Goal: Task Accomplishment & Management: Use online tool/utility

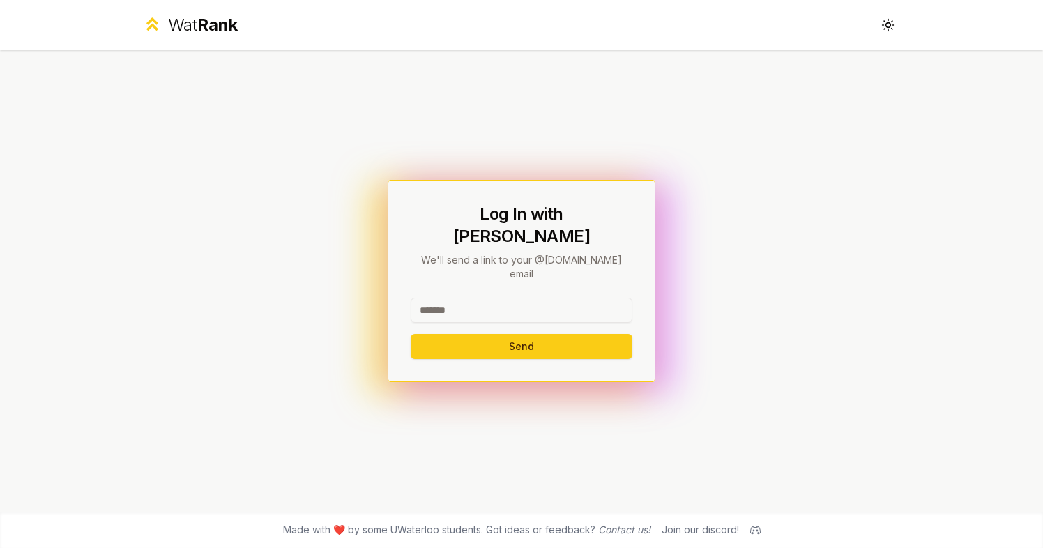
click at [496, 298] on input at bounding box center [522, 310] width 222 height 25
drag, startPoint x: 546, startPoint y: 285, endPoint x: 502, endPoint y: 286, distance: 43.9
click at [501, 298] on input "**********" at bounding box center [522, 310] width 222 height 25
drag, startPoint x: 553, startPoint y: 294, endPoint x: 461, endPoint y: 296, distance: 92.7
click at [459, 298] on input "**********" at bounding box center [522, 310] width 222 height 25
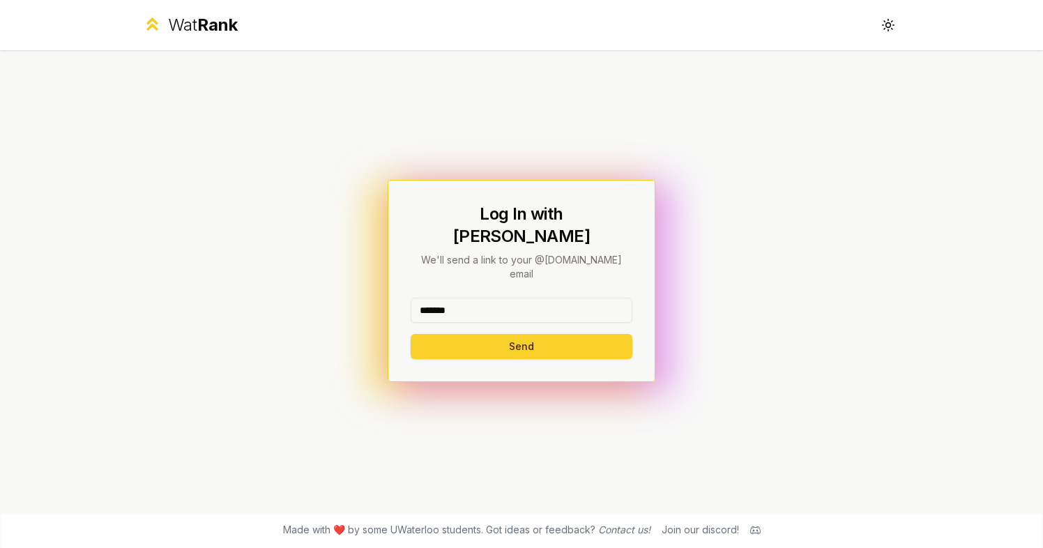
type input "*******"
click at [455, 334] on button "Send" at bounding box center [522, 346] width 222 height 25
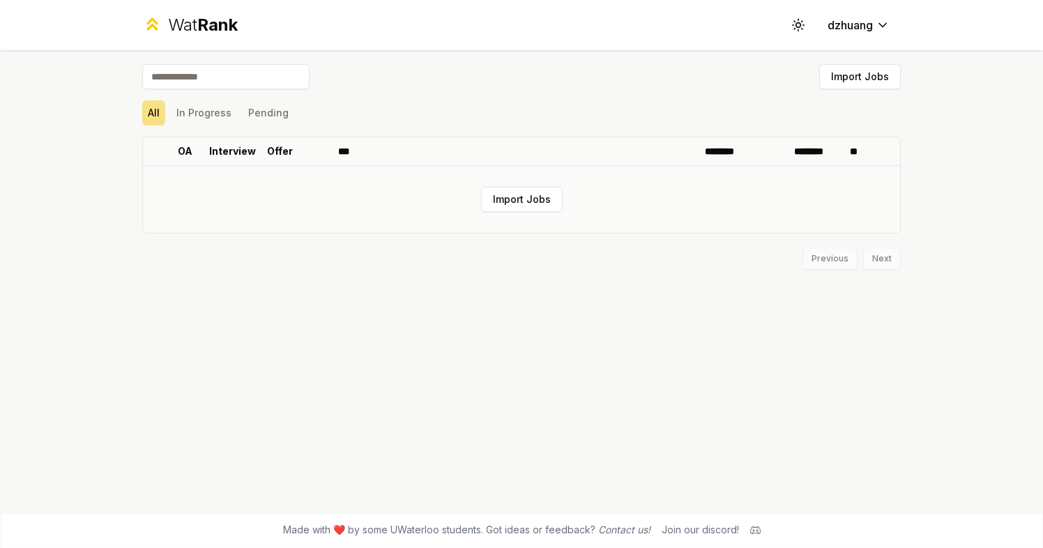
click at [530, 184] on td "Import Jobs" at bounding box center [521, 199] width 757 height 67
click at [530, 187] on button "Import Jobs" at bounding box center [522, 199] width 82 height 25
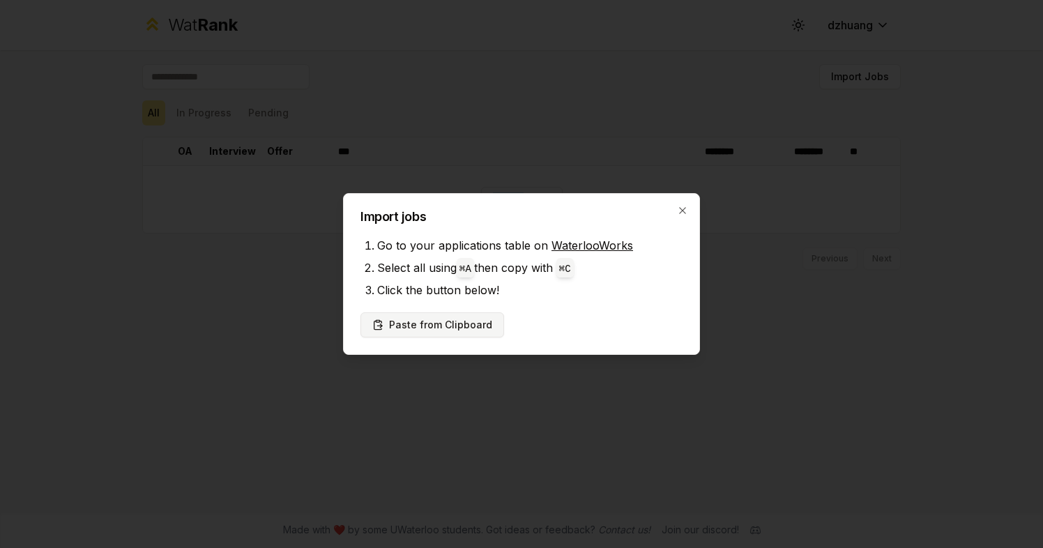
click at [424, 322] on button "Paste from Clipboard" at bounding box center [432, 324] width 144 height 25
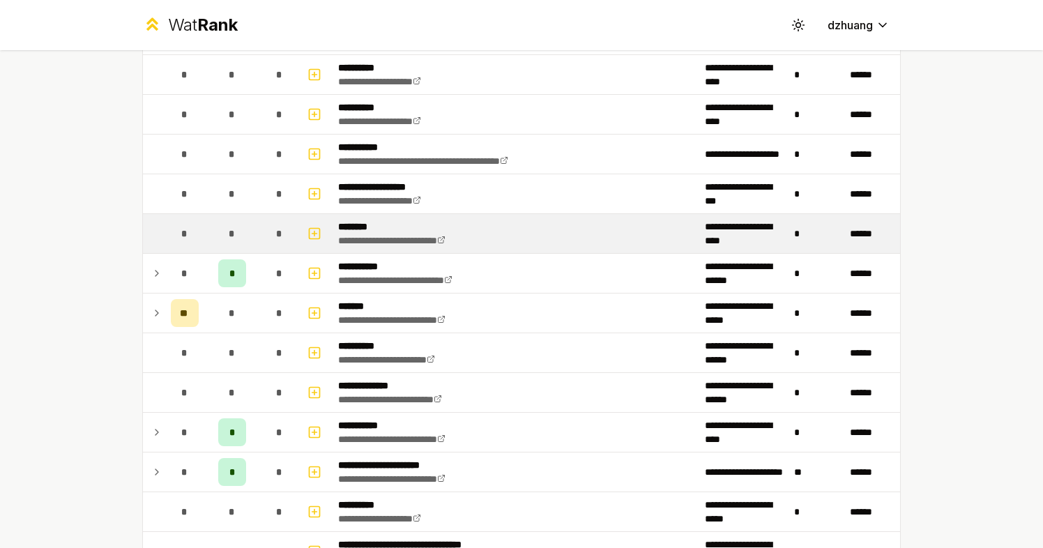
scroll to position [751, 0]
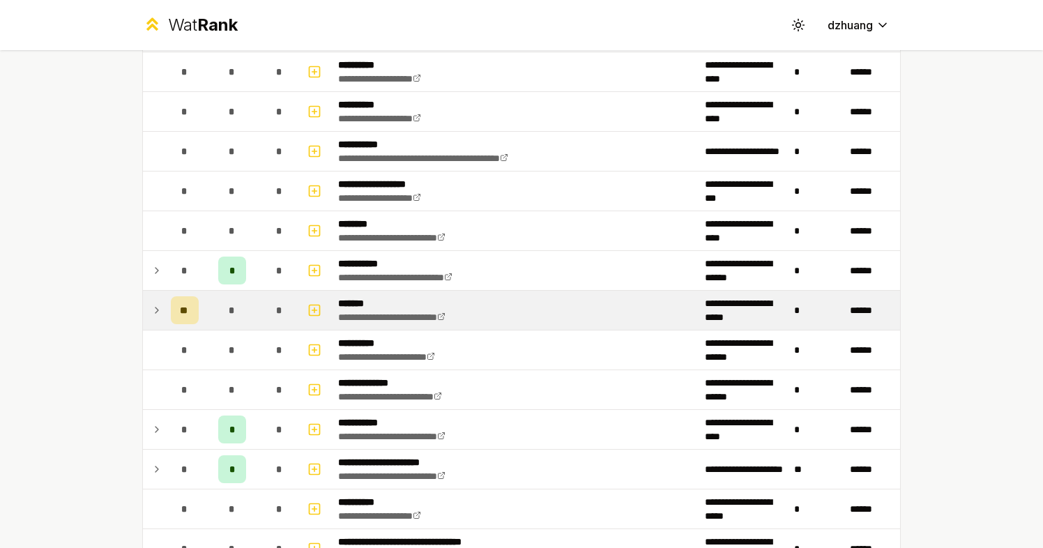
click at [161, 311] on icon at bounding box center [156, 310] width 11 height 17
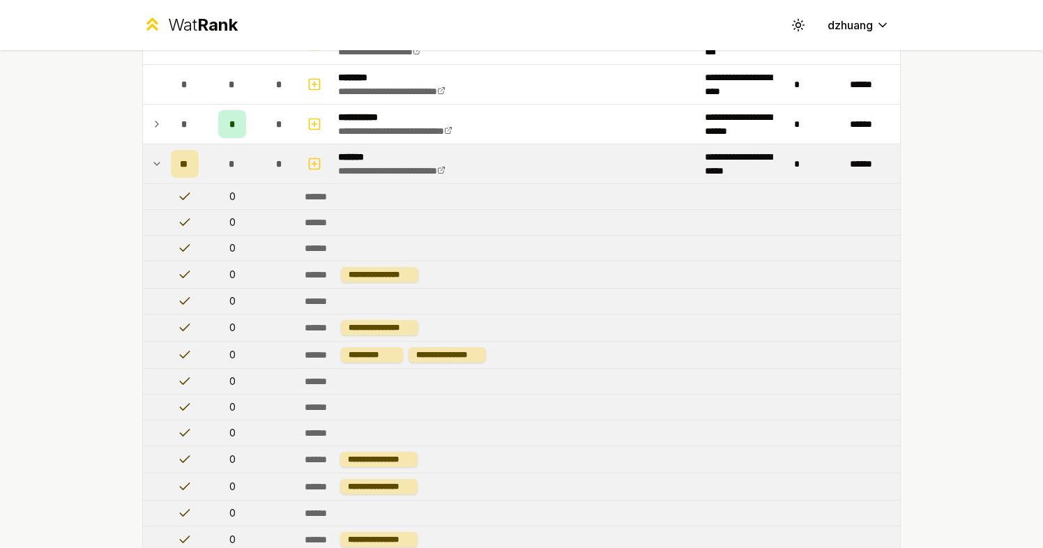
scroll to position [891, 0]
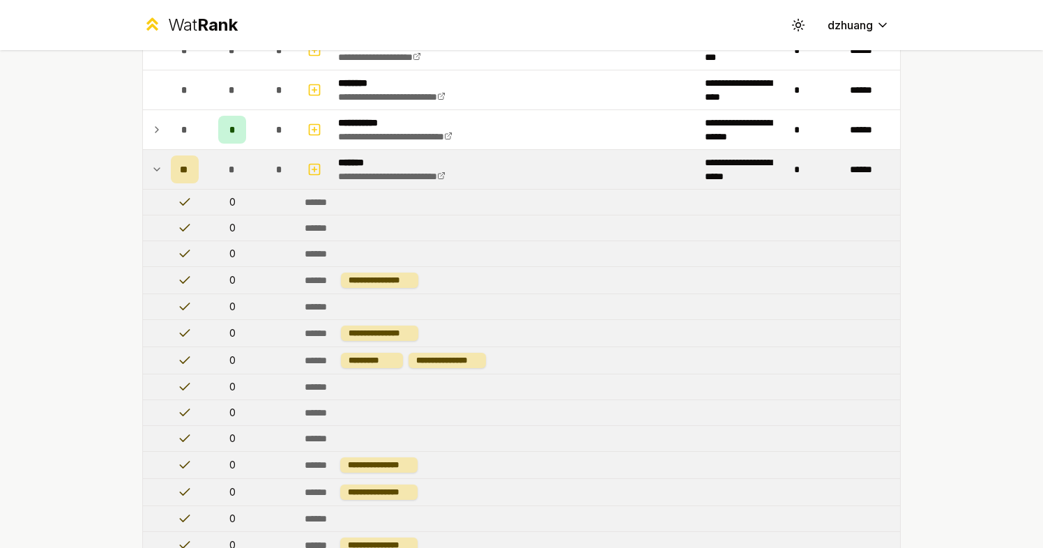
click at [162, 171] on icon at bounding box center [156, 169] width 11 height 17
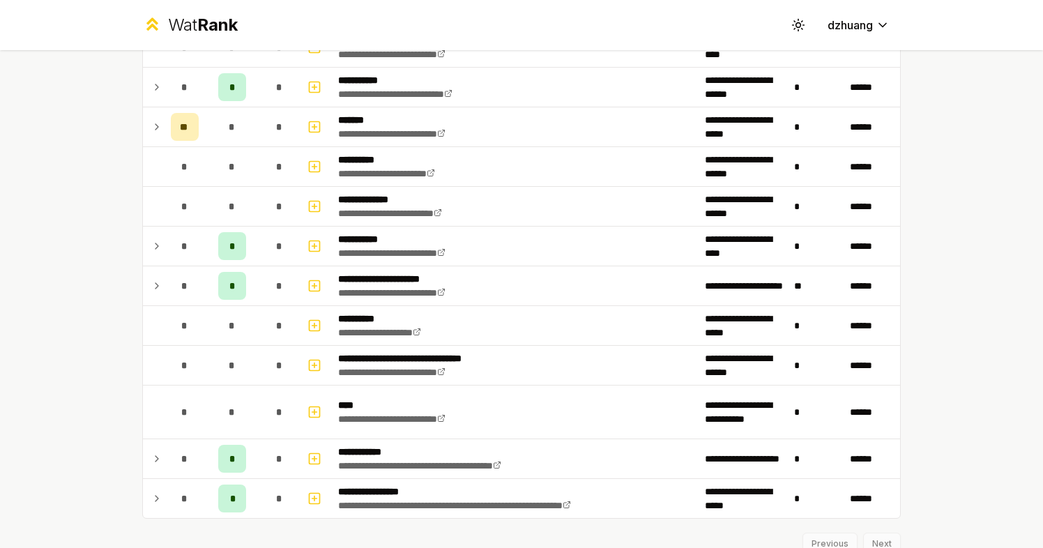
scroll to position [991, 0]
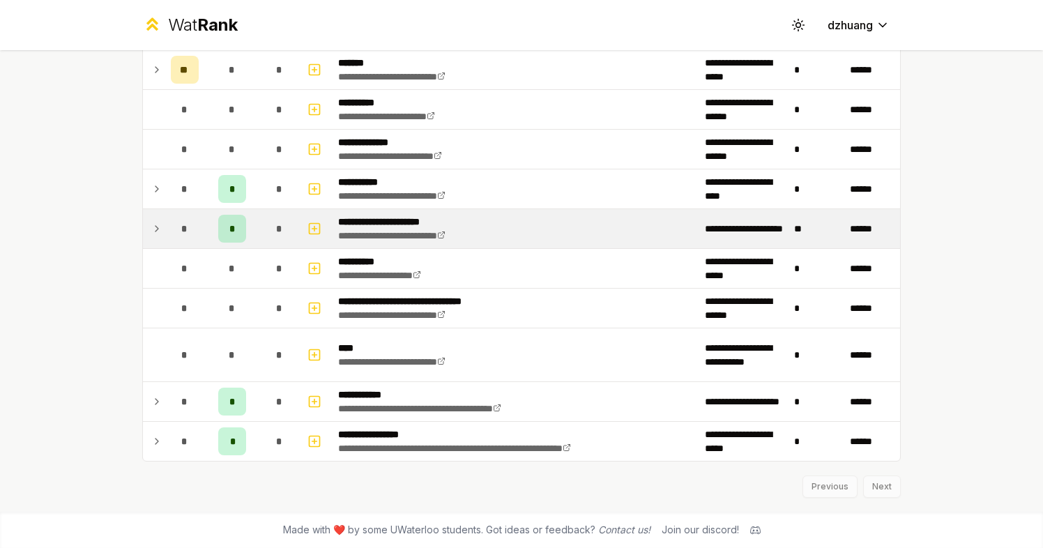
click at [161, 222] on icon at bounding box center [156, 228] width 11 height 17
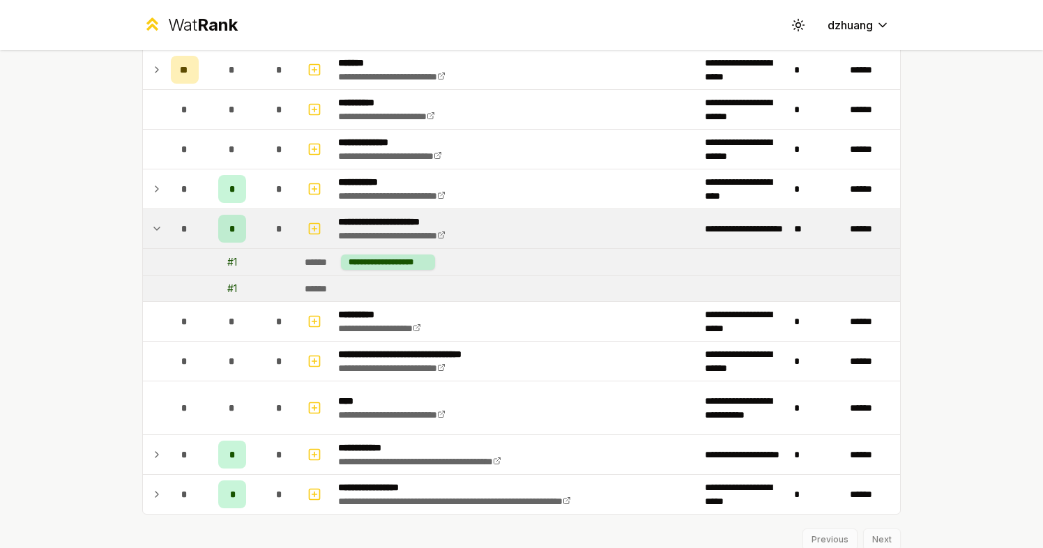
click at [161, 222] on icon at bounding box center [156, 228] width 11 height 17
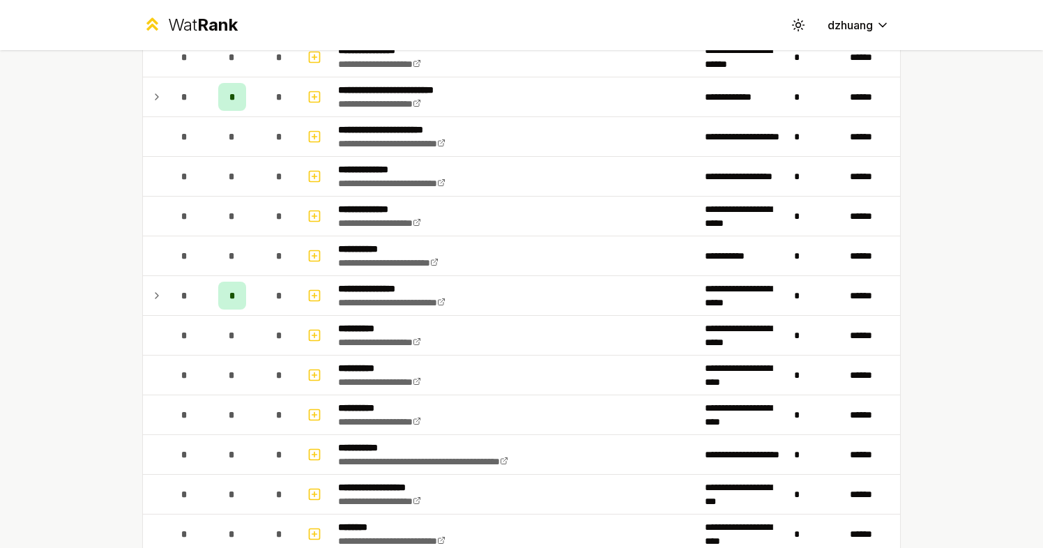
scroll to position [442, 0]
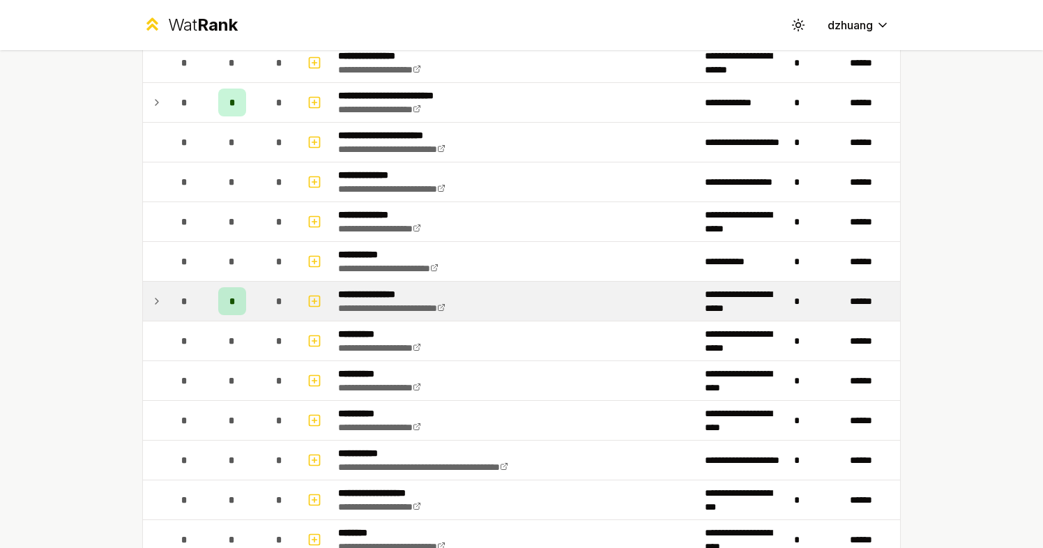
click at [167, 316] on td "*" at bounding box center [184, 301] width 39 height 39
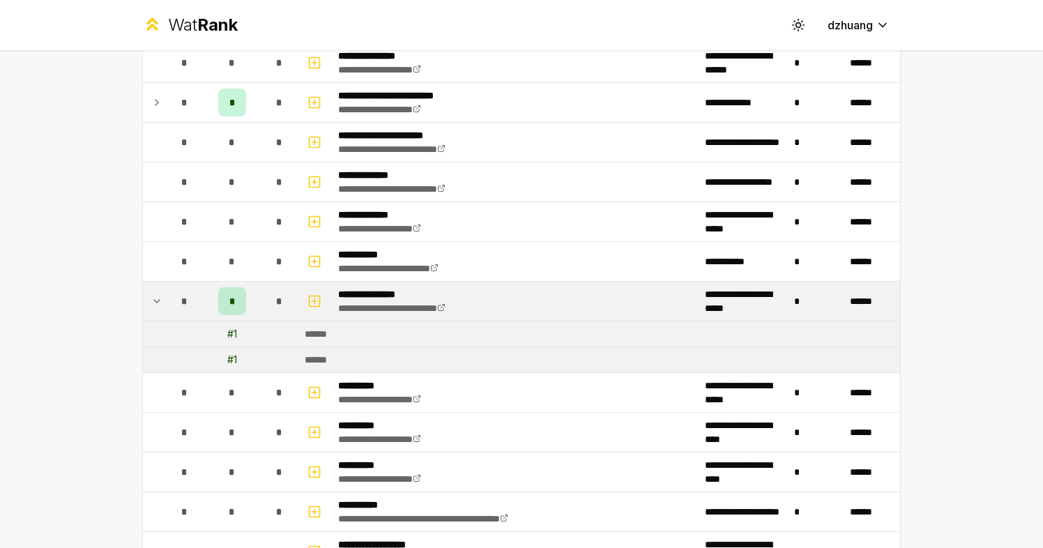
click at [167, 316] on td "*" at bounding box center [184, 301] width 39 height 39
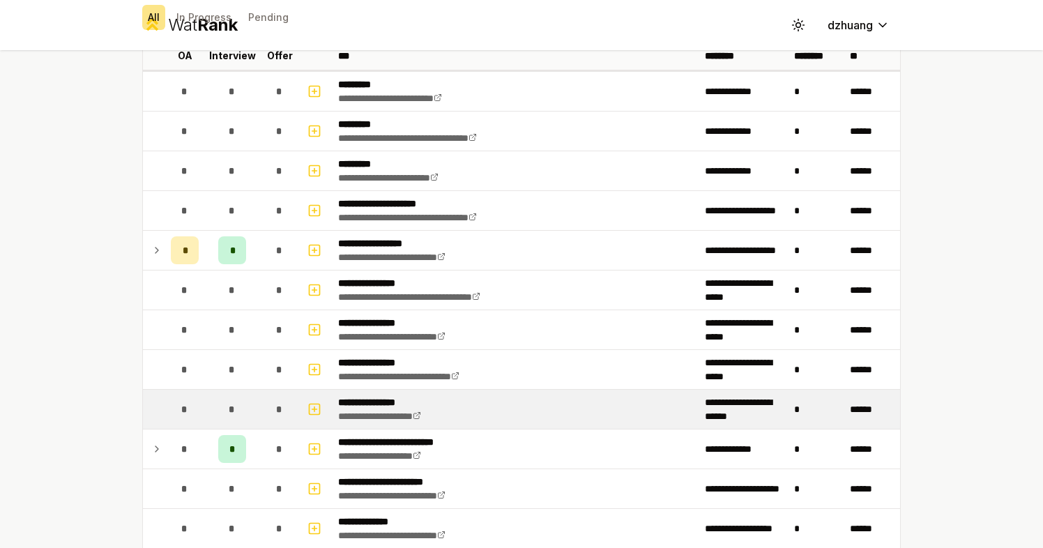
scroll to position [89, 0]
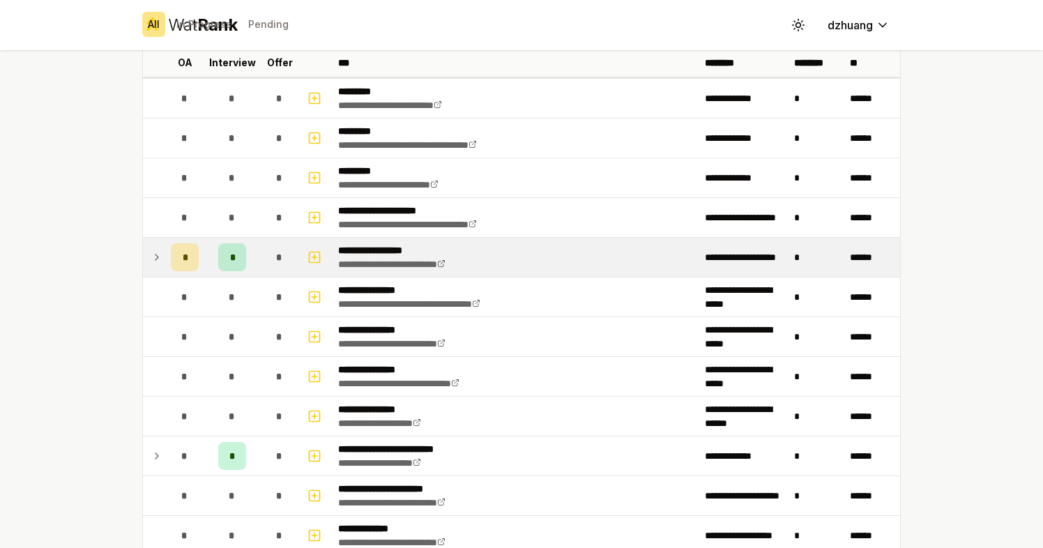
click at [158, 266] on td at bounding box center [154, 257] width 22 height 39
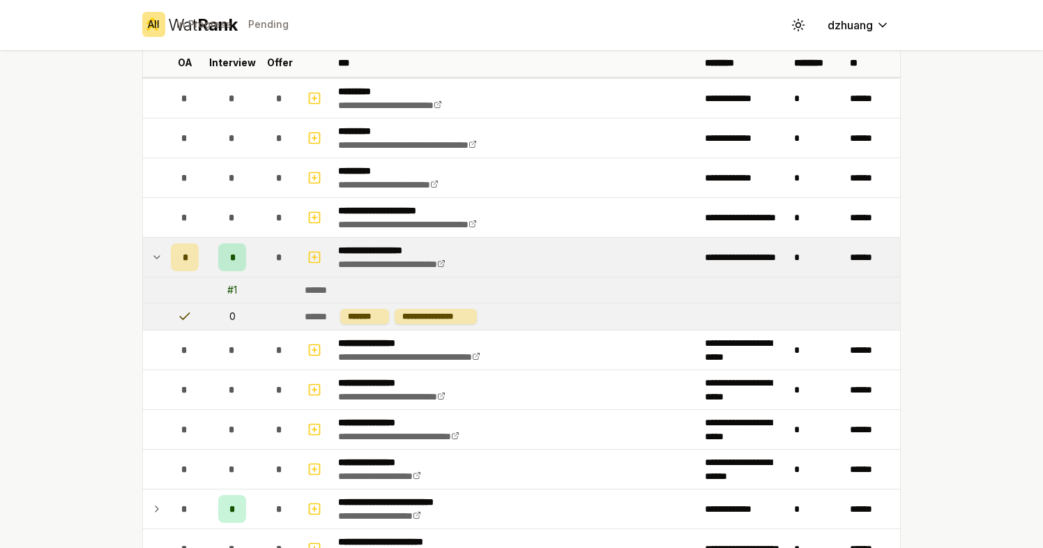
click at [160, 264] on icon at bounding box center [156, 257] width 11 height 17
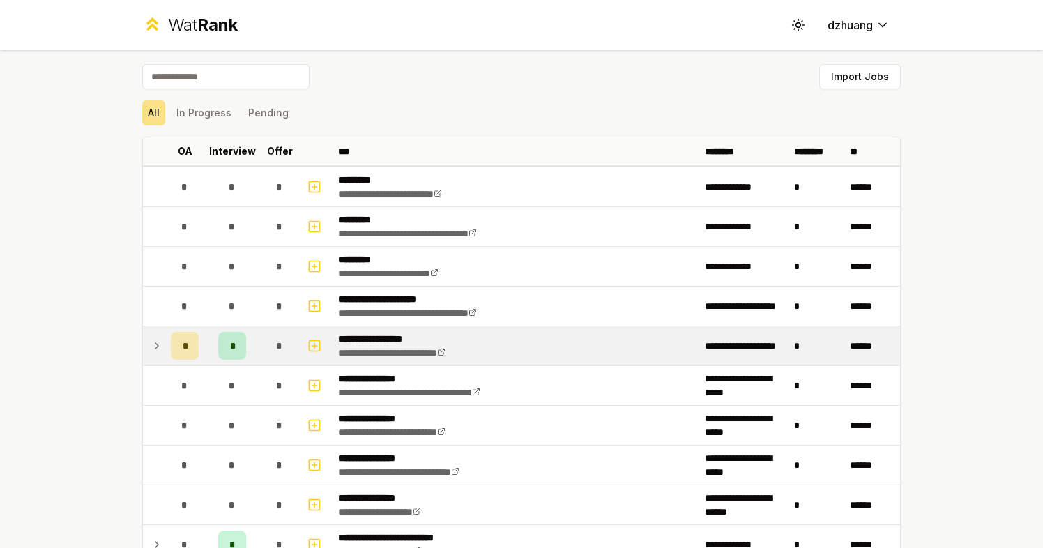
scroll to position [991, 0]
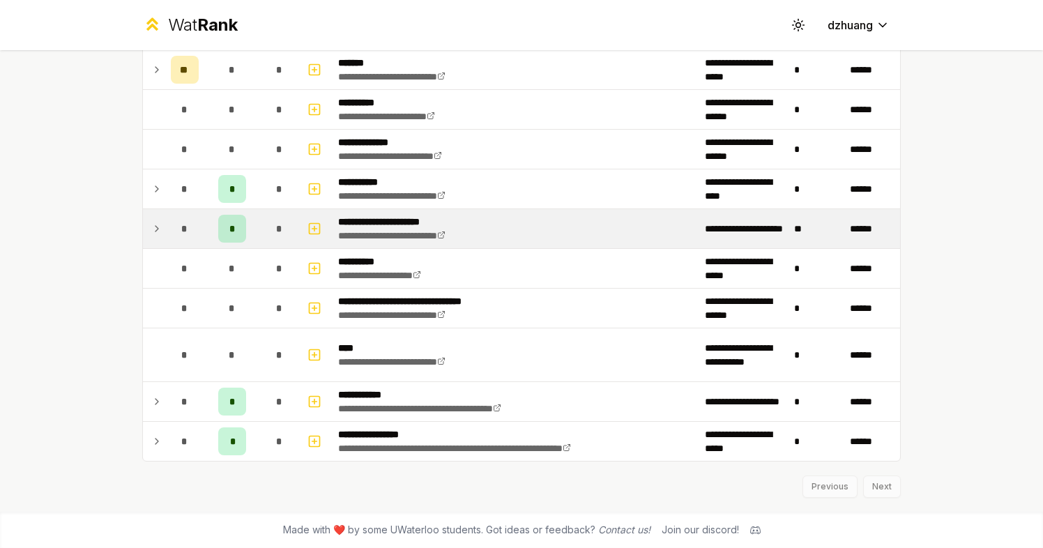
click at [172, 231] on div "*" at bounding box center [185, 229] width 28 height 28
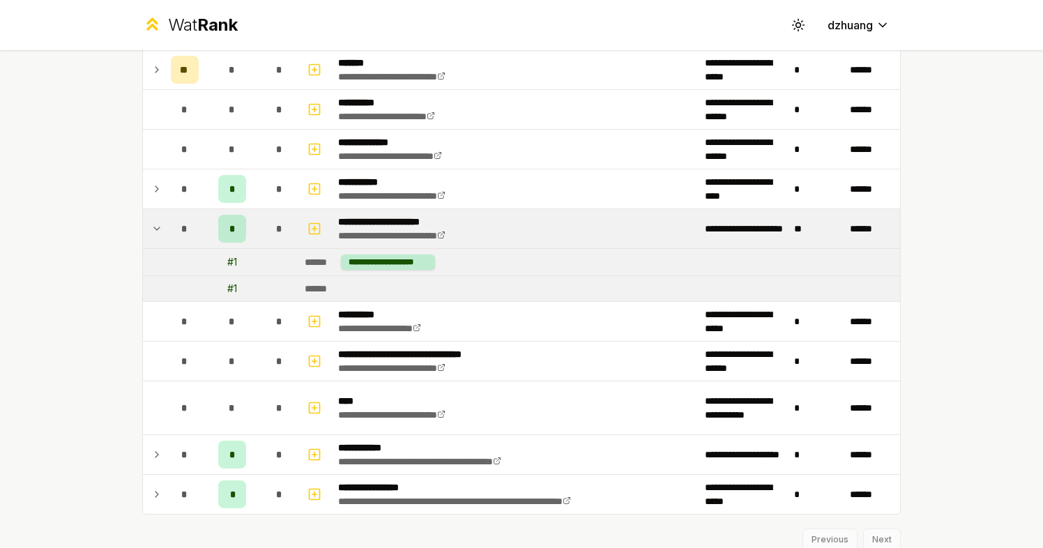
click at [175, 231] on div "*" at bounding box center [185, 229] width 28 height 28
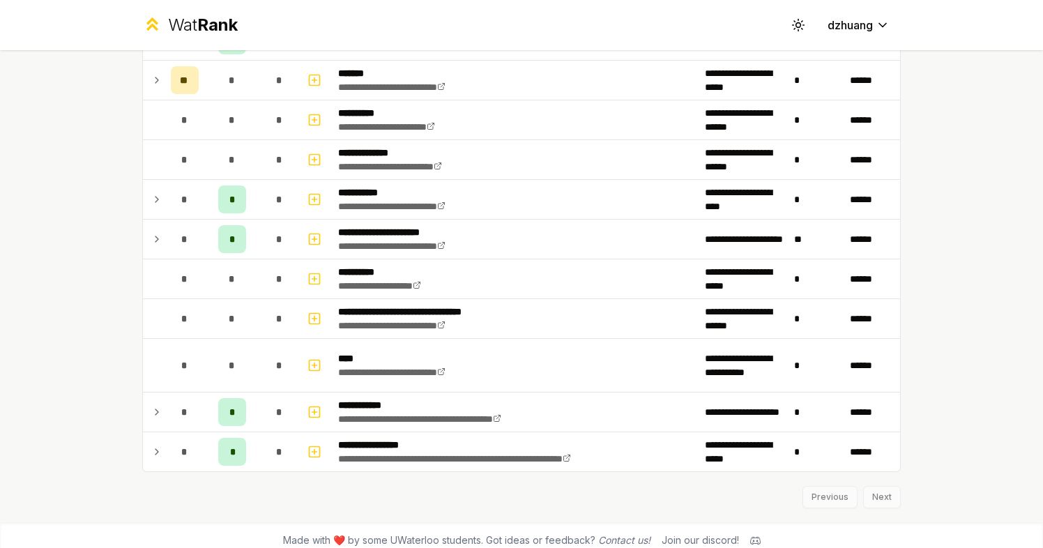
scroll to position [983, 0]
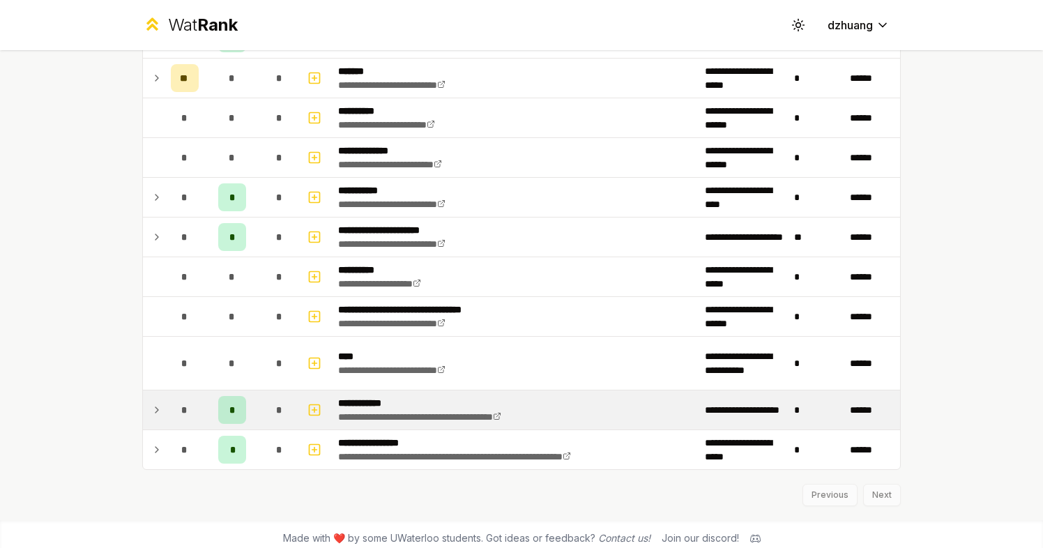
click at [158, 408] on icon at bounding box center [156, 409] width 11 height 17
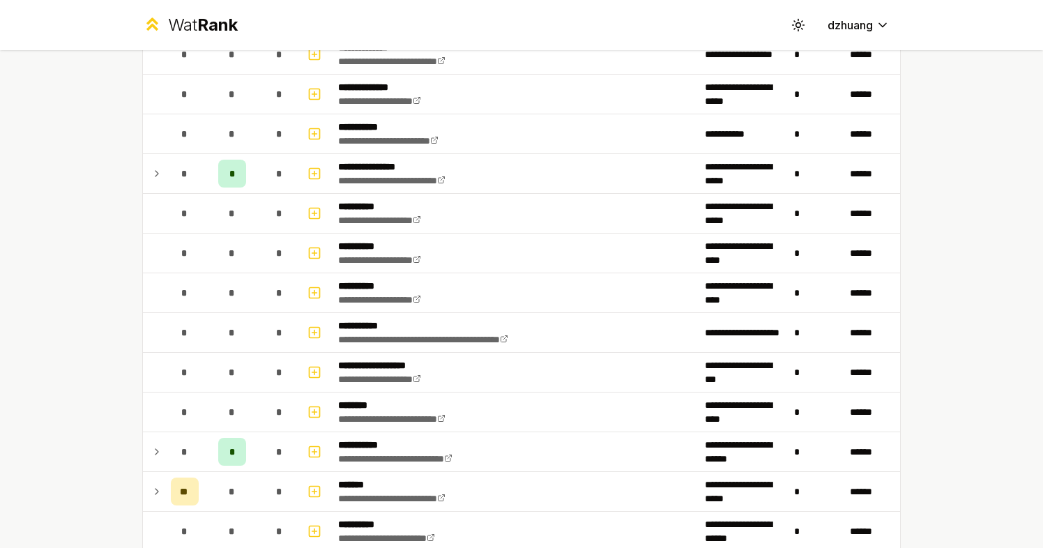
scroll to position [730, 0]
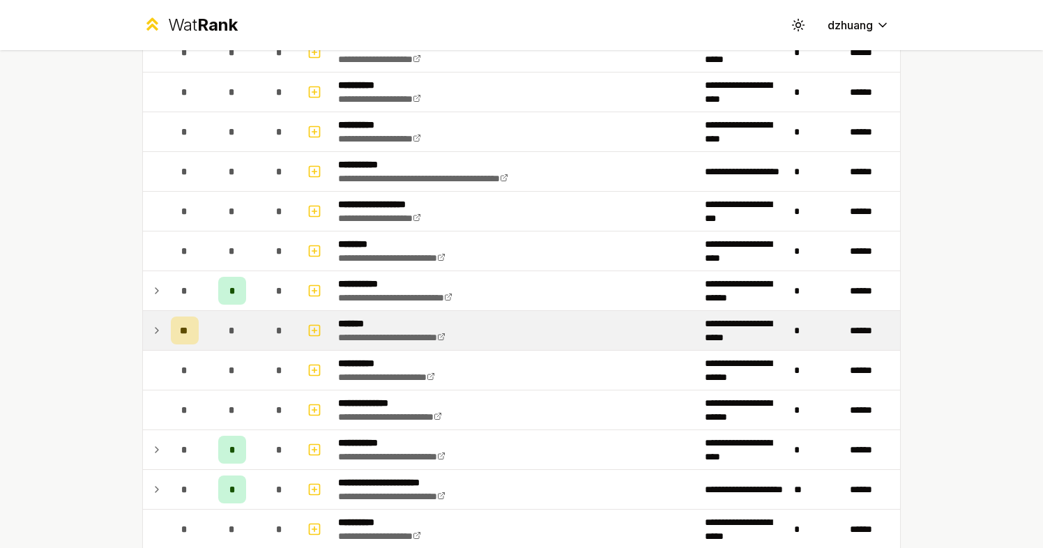
click at [167, 343] on td "**" at bounding box center [184, 330] width 39 height 39
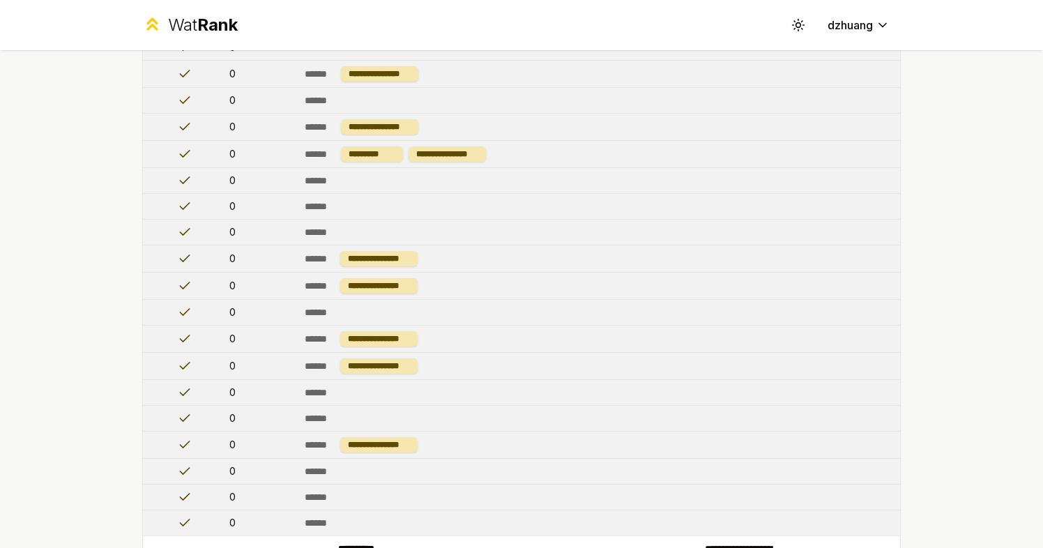
scroll to position [1097, 0]
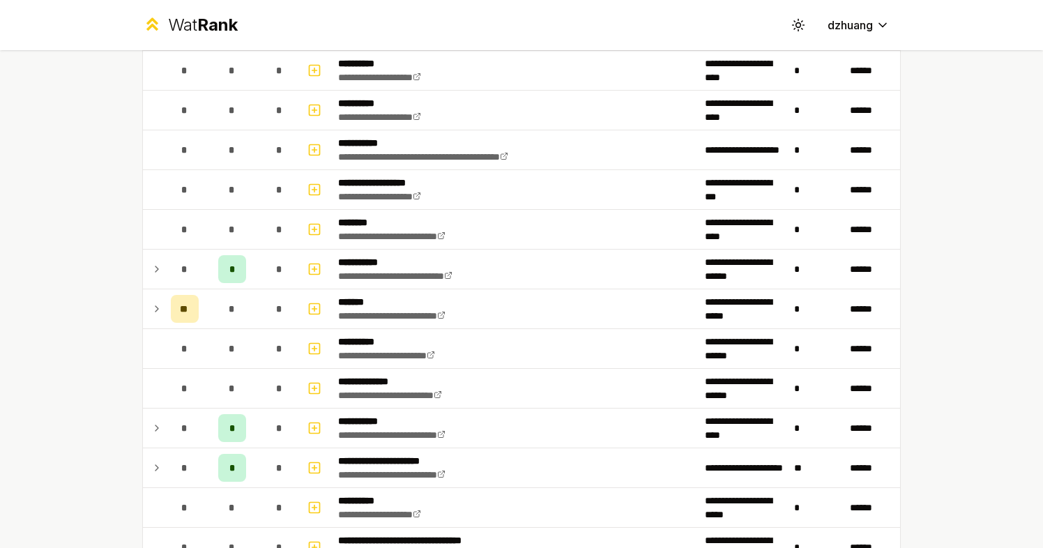
scroll to position [991, 0]
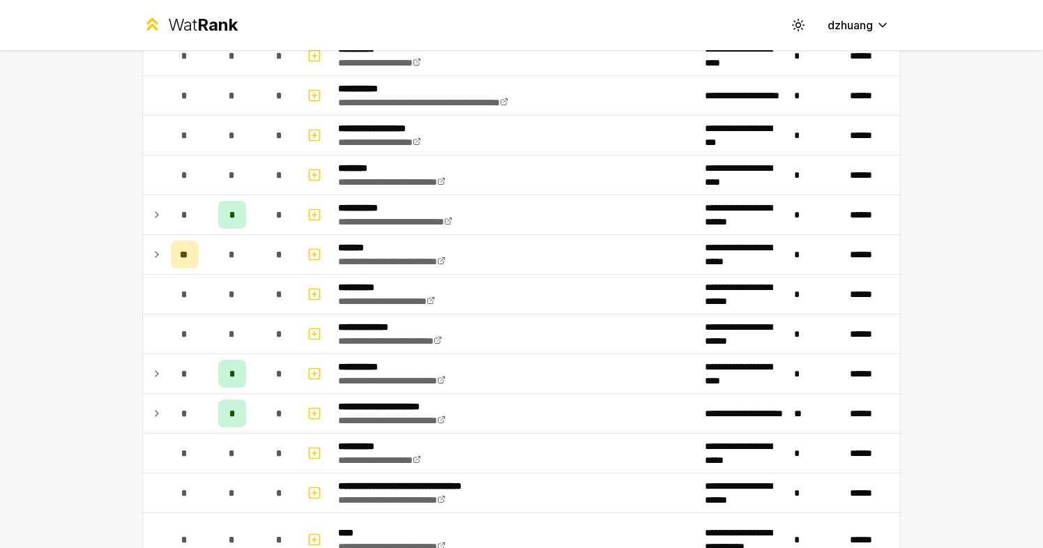
scroll to position [808, 0]
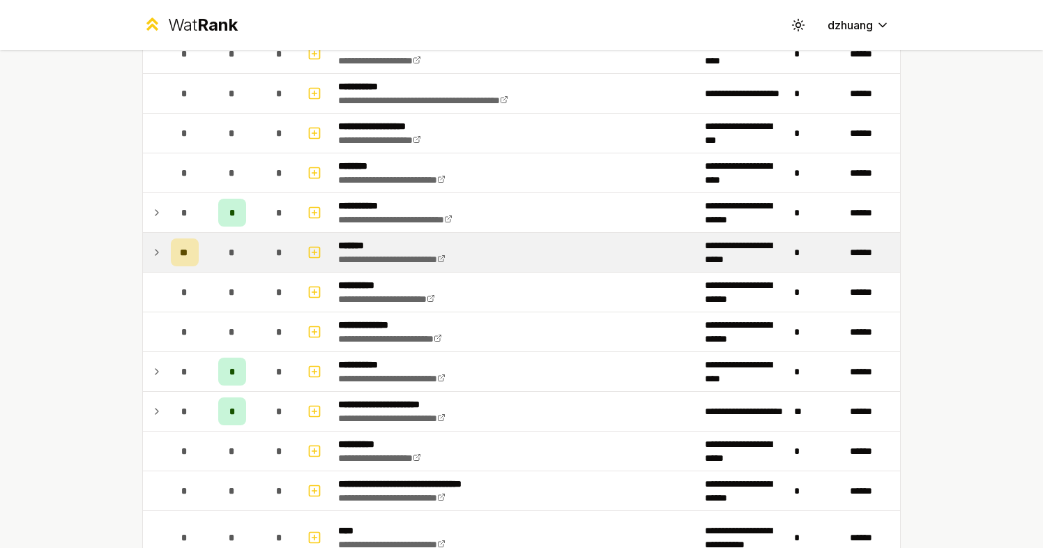
click at [152, 254] on icon at bounding box center [156, 252] width 11 height 17
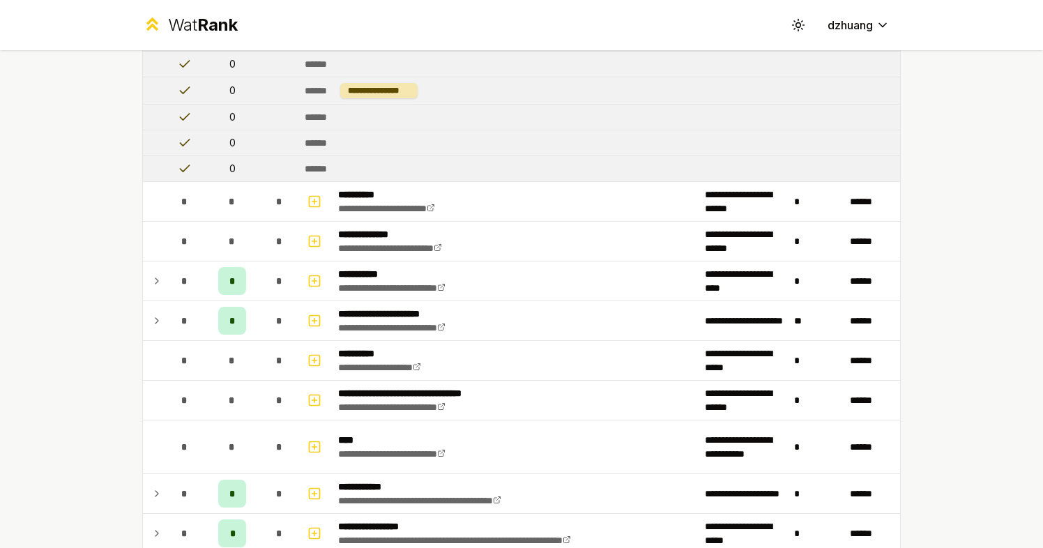
scroll to position [1453, 0]
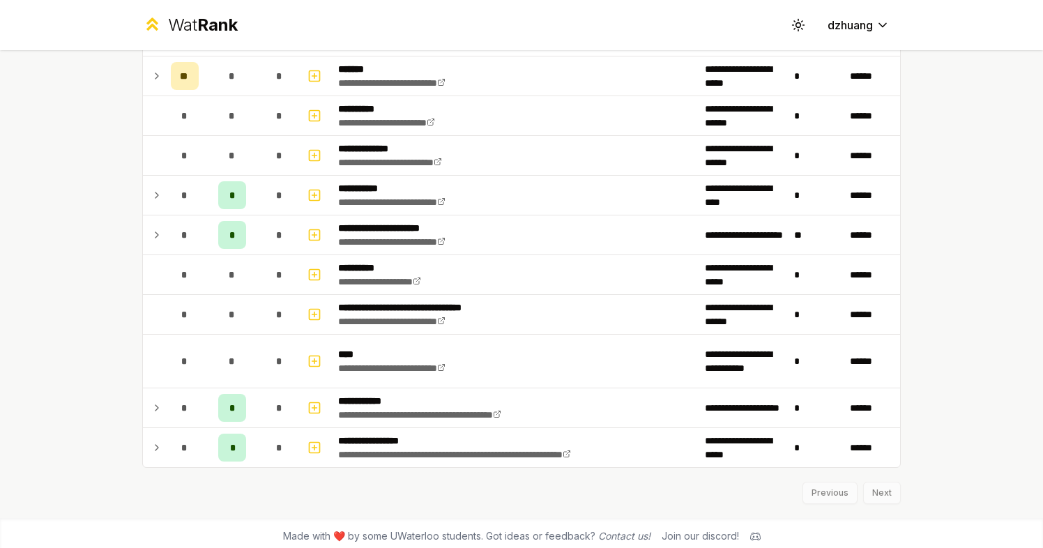
scroll to position [991, 0]
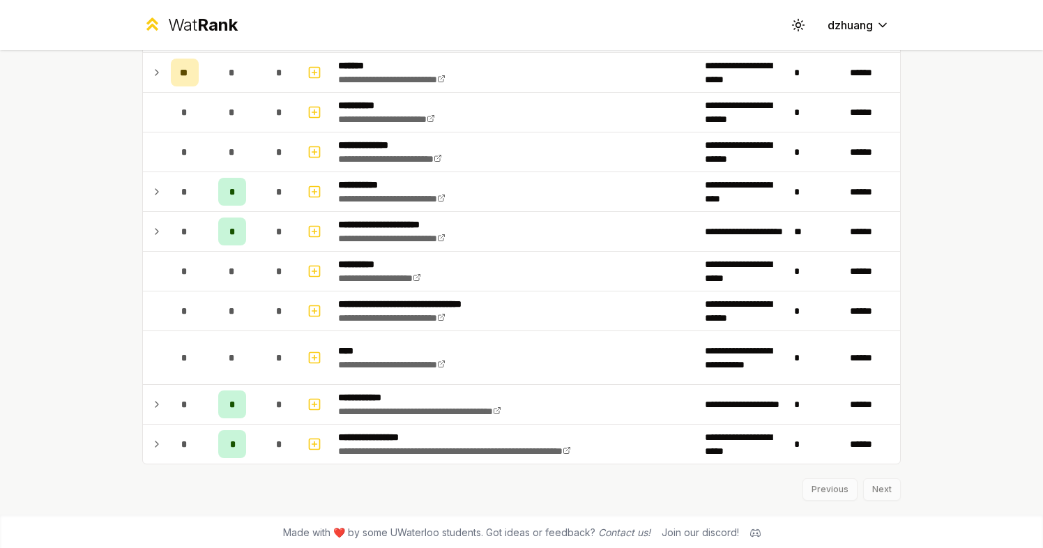
scroll to position [991, 0]
